Goal: Find specific page/section: Find specific page/section

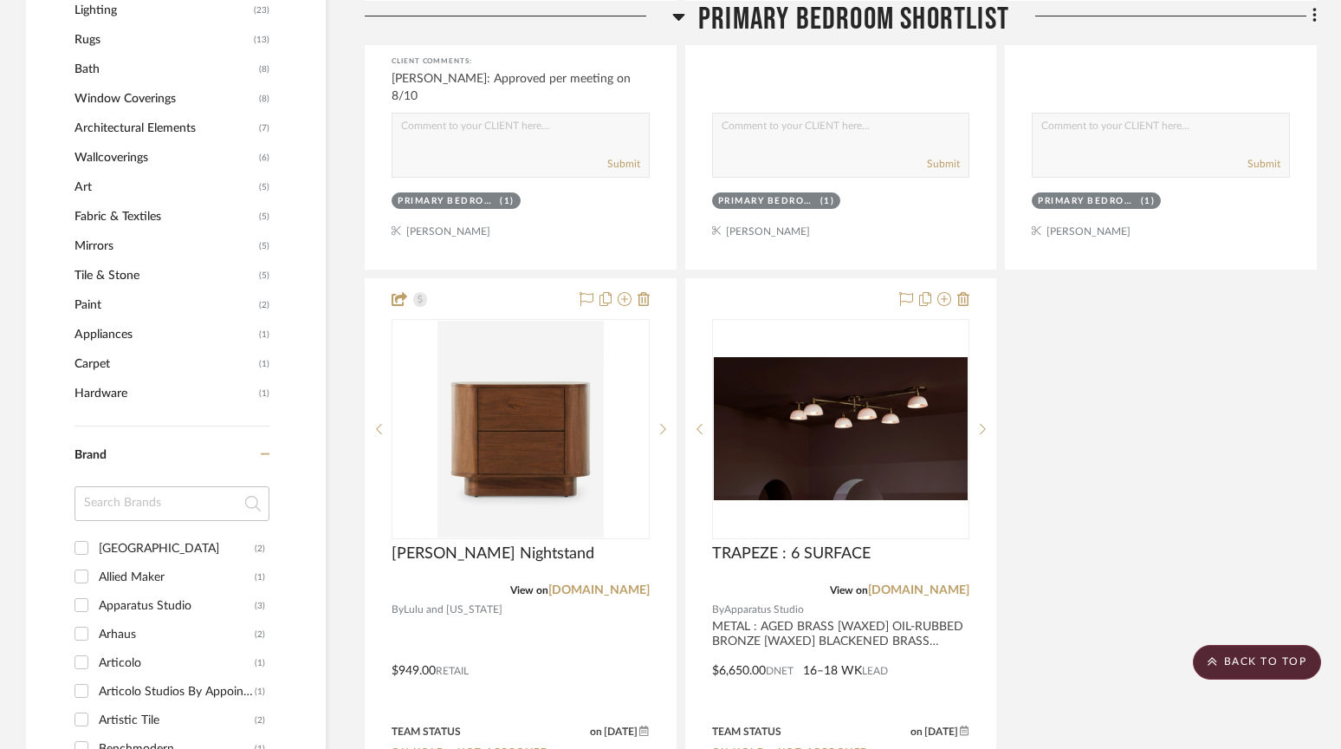
scroll to position [1521, 0]
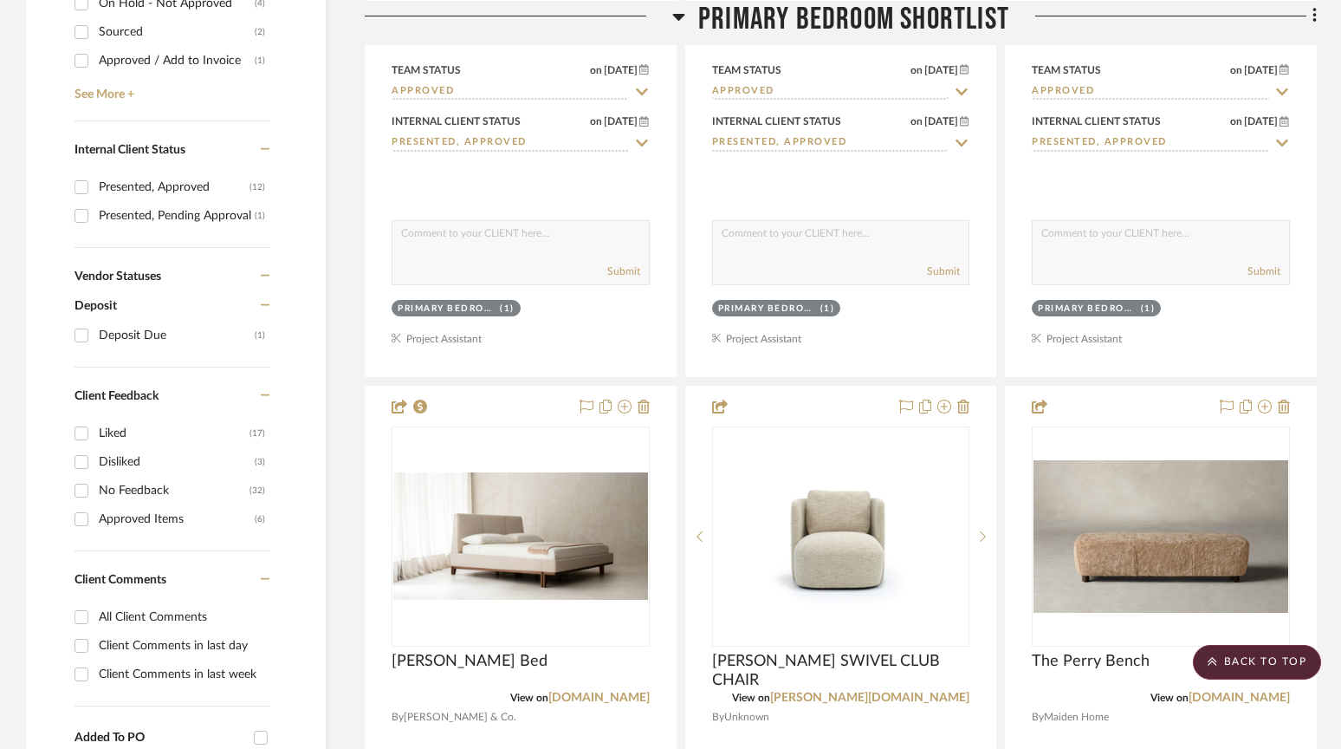
scroll to position [887, 0]
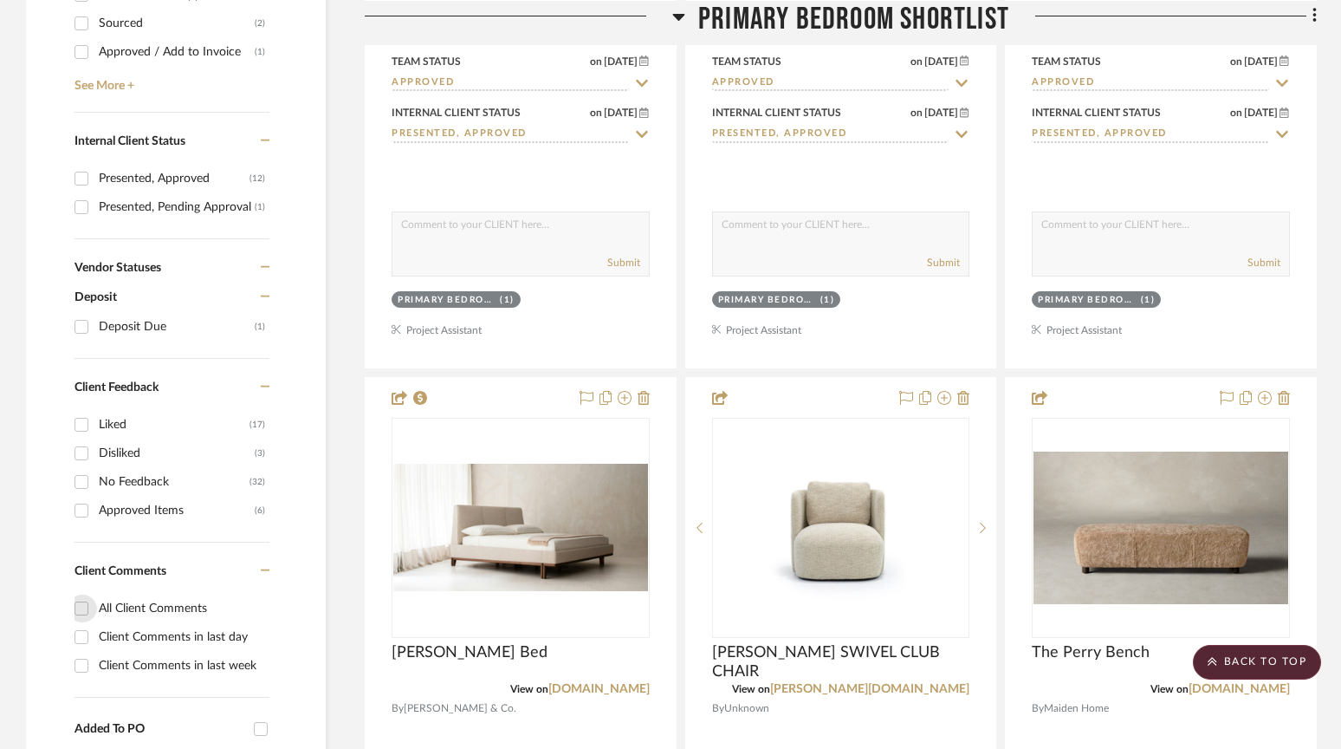
click at [81, 619] on input "All Client Comments" at bounding box center [82, 608] width 28 height 28
checkbox input "true"
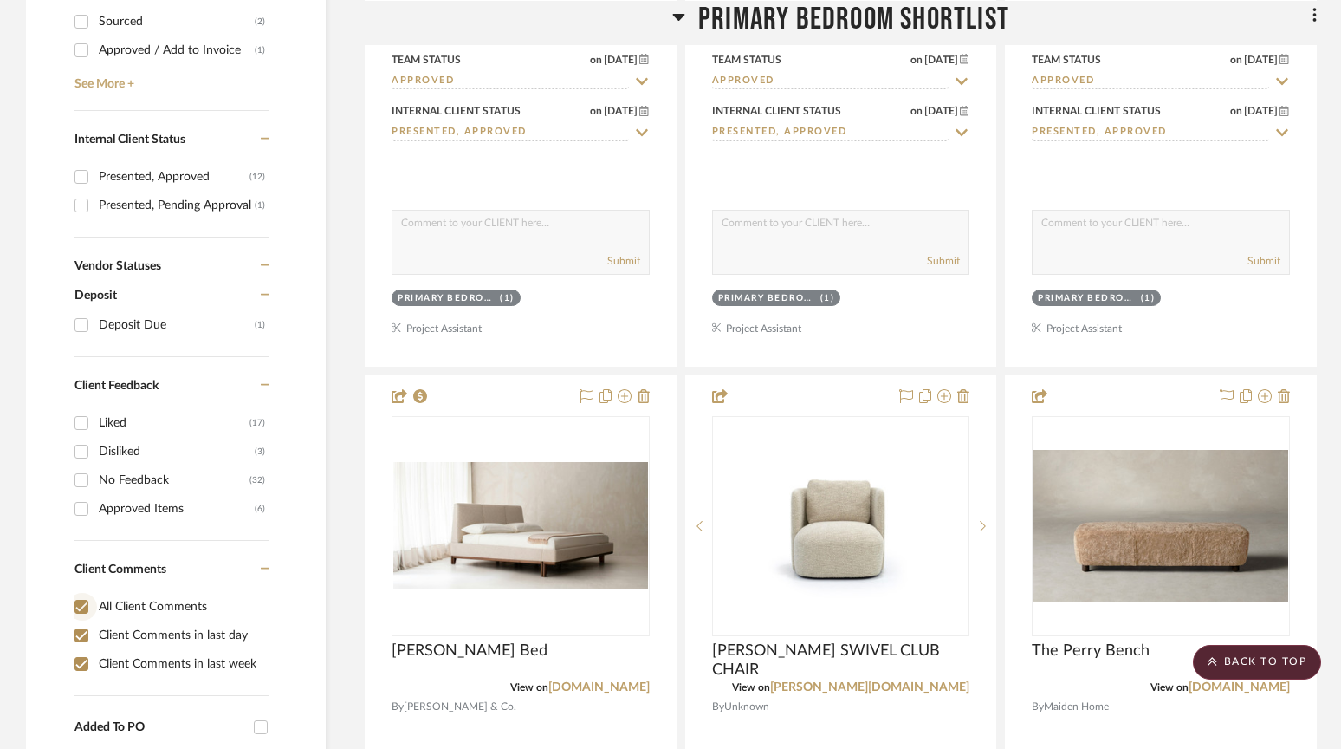
checkbox input "true"
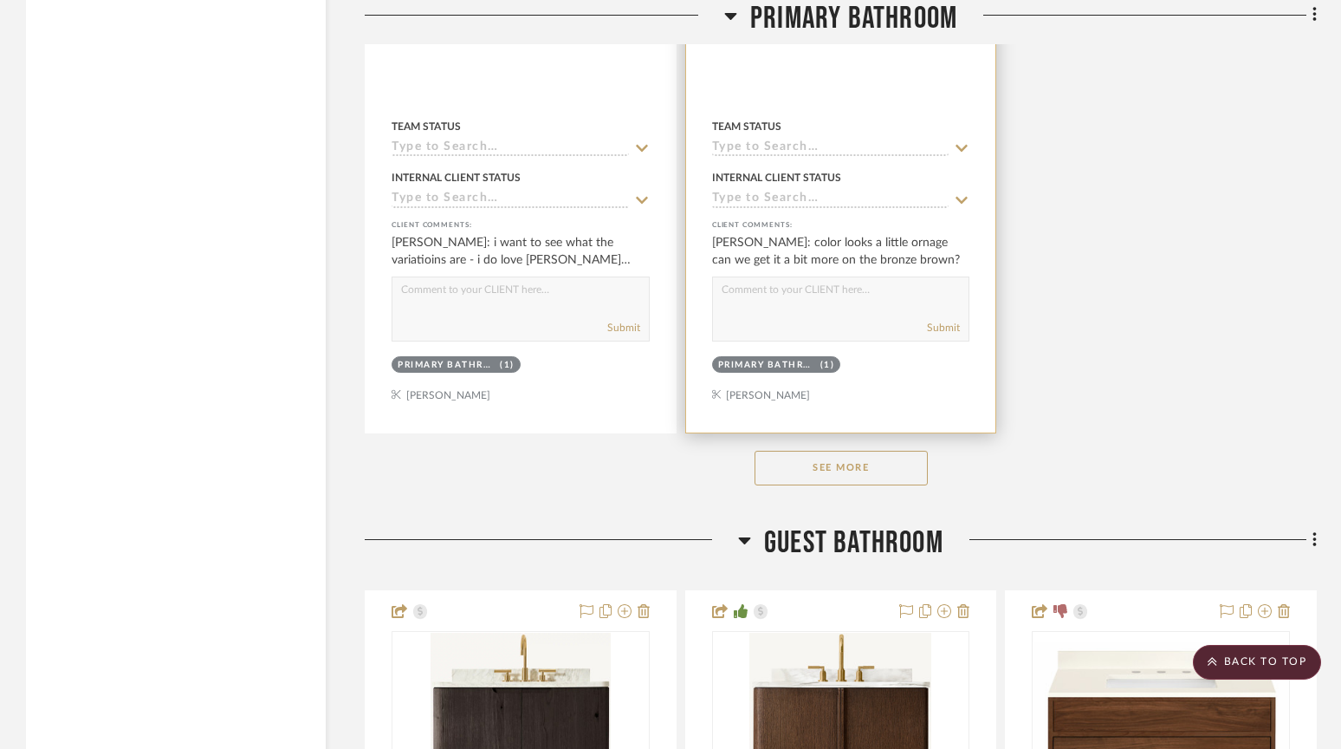
scroll to position [3375, 0]
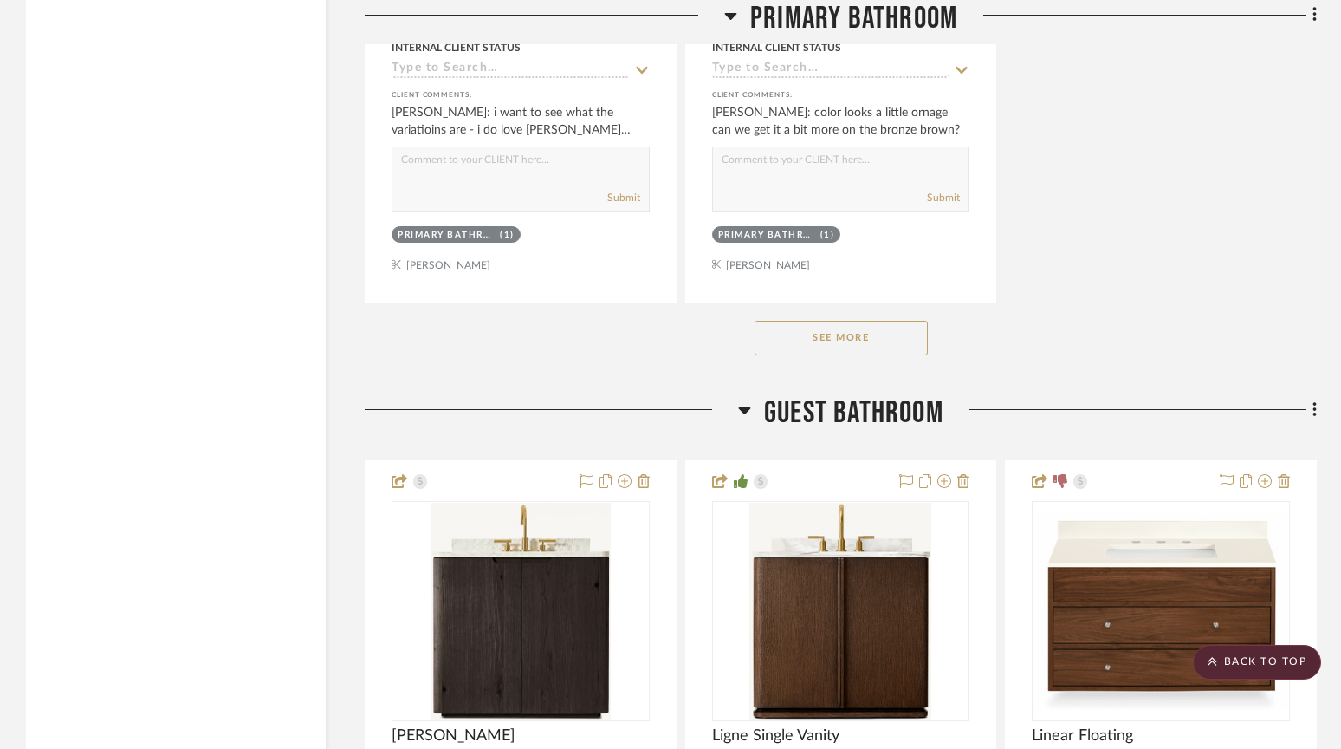
click at [840, 334] on button "See More" at bounding box center [841, 338] width 173 height 35
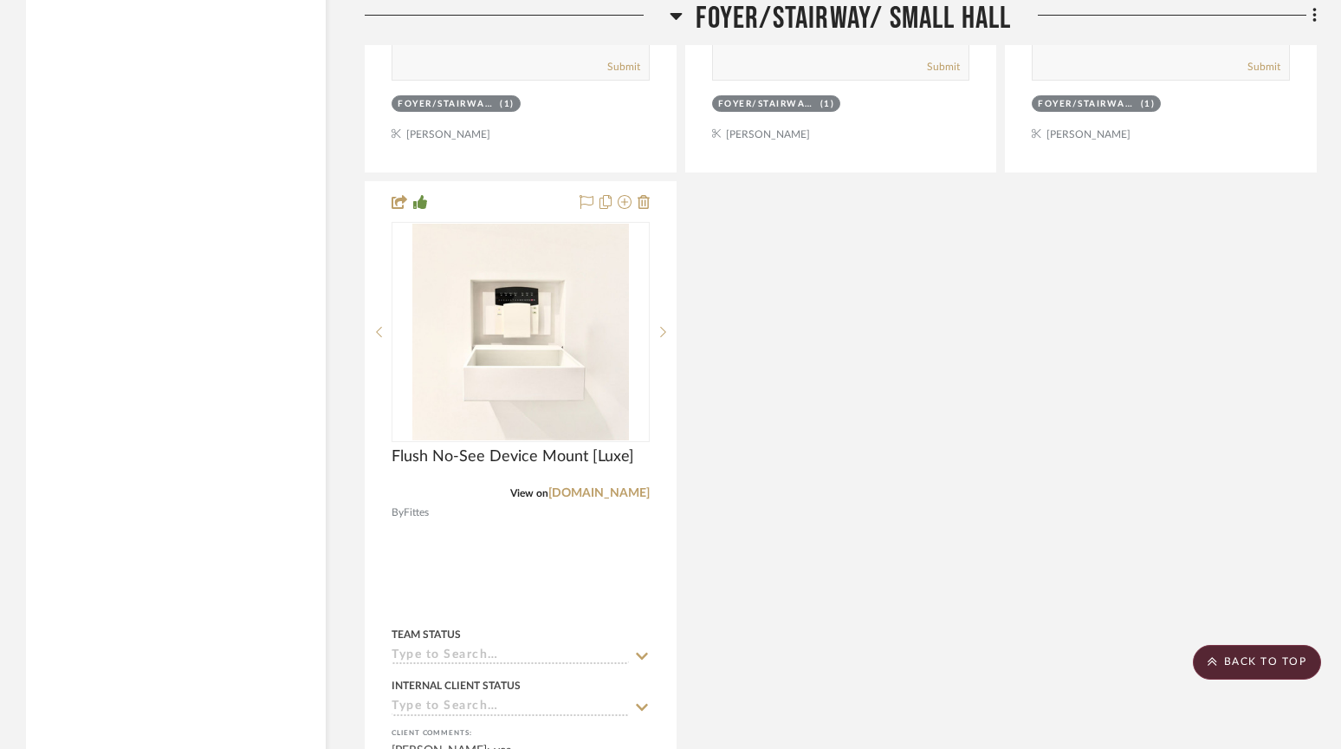
scroll to position [10945, 0]
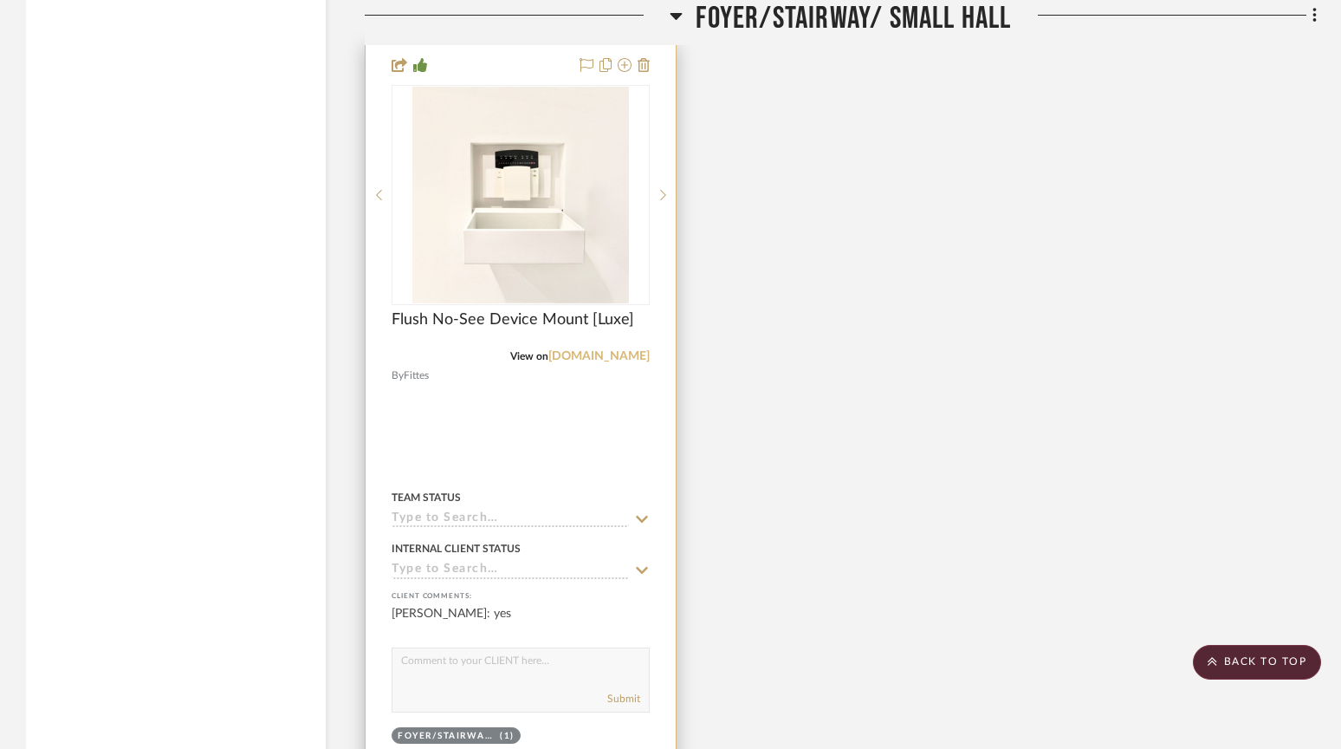
click at [620, 350] on link "fittes.com" at bounding box center [598, 356] width 101 height 12
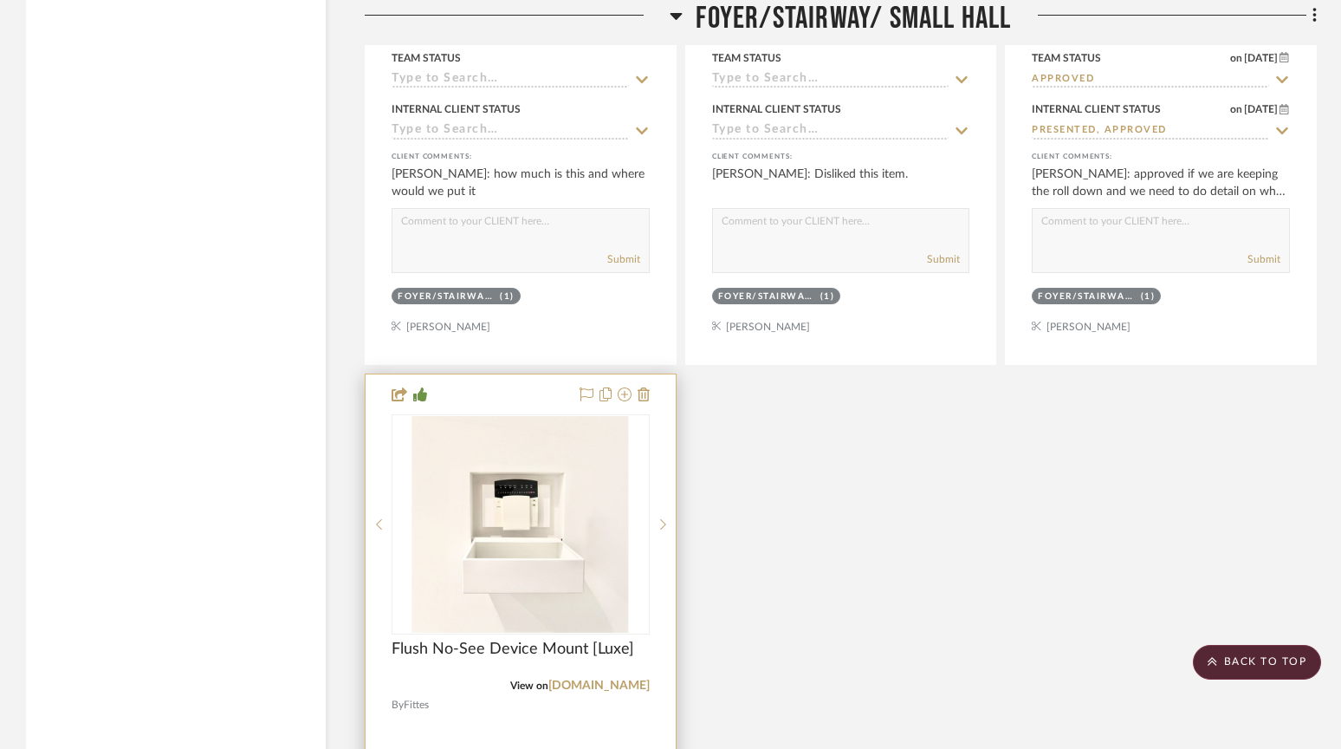
scroll to position [10612, 0]
